Goal: Find specific page/section: Find specific page/section

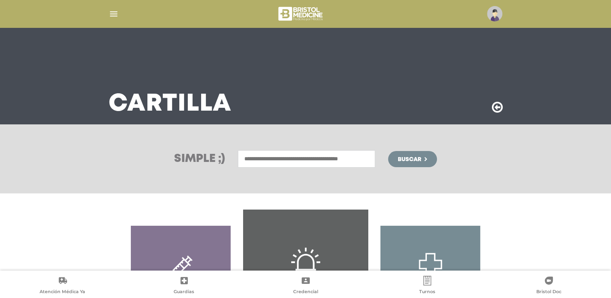
click at [269, 160] on input "text" at bounding box center [306, 158] width 137 height 17
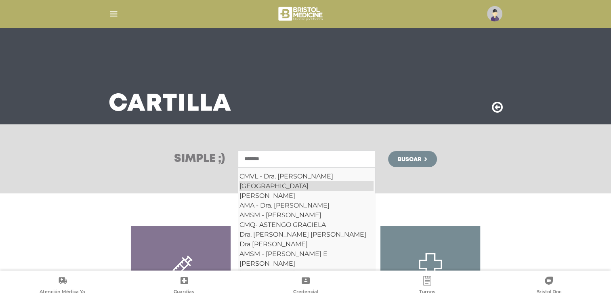
click at [273, 187] on div "[GEOGRAPHIC_DATA]" at bounding box center [307, 186] width 134 height 10
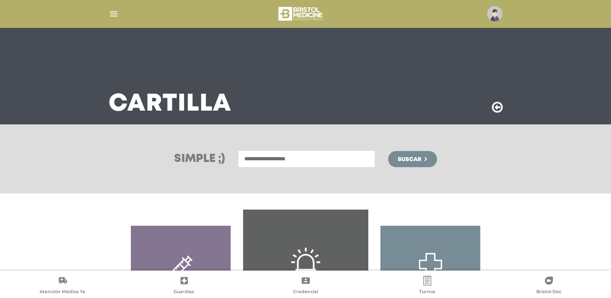
type input "**********"
click at [415, 164] on button "Buscar" at bounding box center [412, 159] width 48 height 16
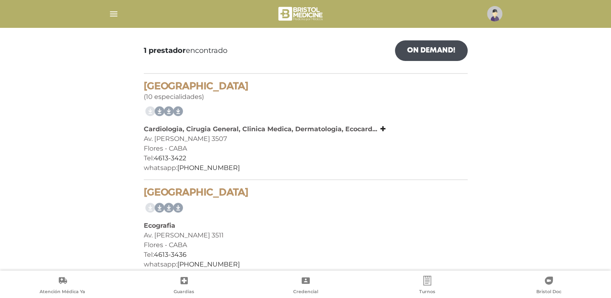
scroll to position [121, 0]
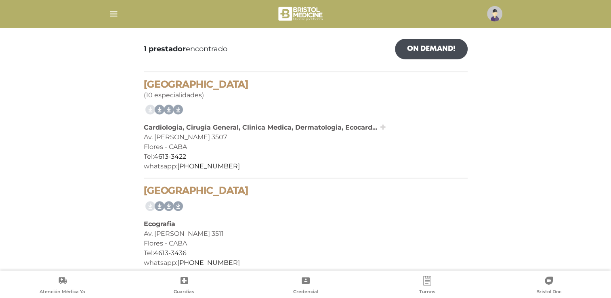
click at [383, 128] on icon at bounding box center [382, 127] width 5 height 6
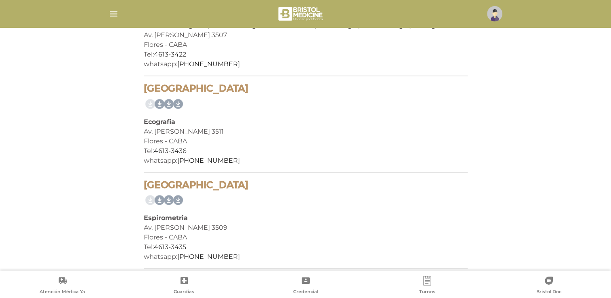
scroll to position [237, 0]
